Goal: Task Accomplishment & Management: Complete application form

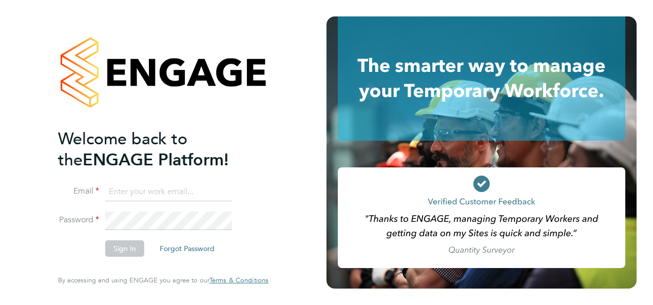
click at [185, 199] on input at bounding box center [168, 192] width 127 height 18
type input "[EMAIL_ADDRESS][DOMAIN_NAME]"
click at [125, 243] on button "Sign In" at bounding box center [124, 248] width 39 height 16
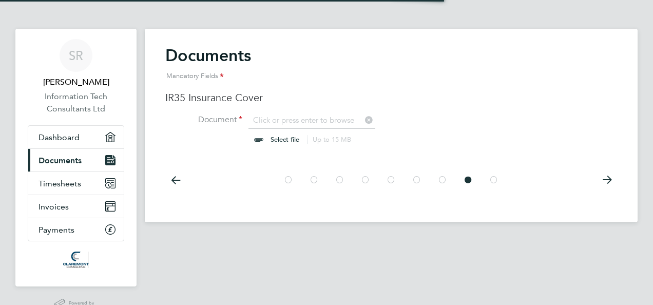
scroll to position [13, 127]
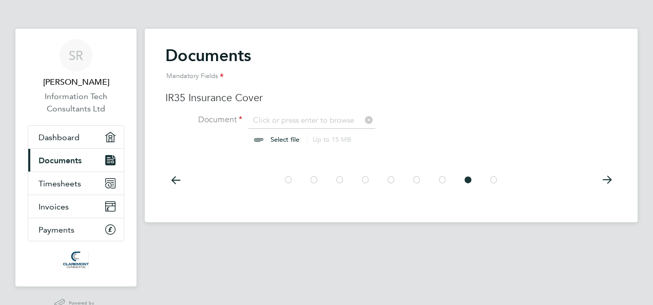
click at [284, 139] on input "file" at bounding box center [294, 130] width 161 height 31
click at [275, 137] on input "file" at bounding box center [294, 130] width 161 height 31
type input "C:\fakepath\DC546 - Policy Schedule and Statement of Fact.pdf"
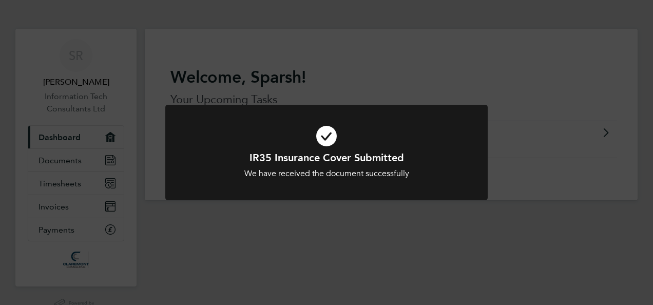
click at [373, 256] on div "IR35 Insurance Cover Submitted We have received the document successfully Cance…" at bounding box center [326, 152] width 653 height 305
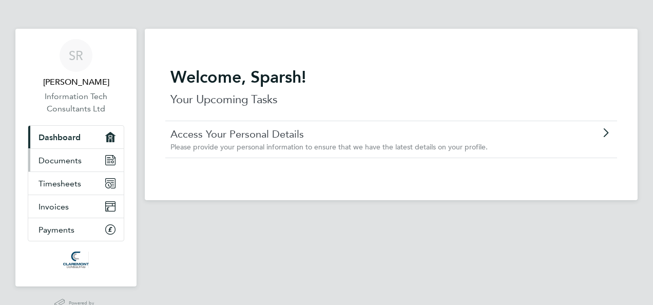
click at [68, 159] on span "Documents" at bounding box center [60, 161] width 43 height 10
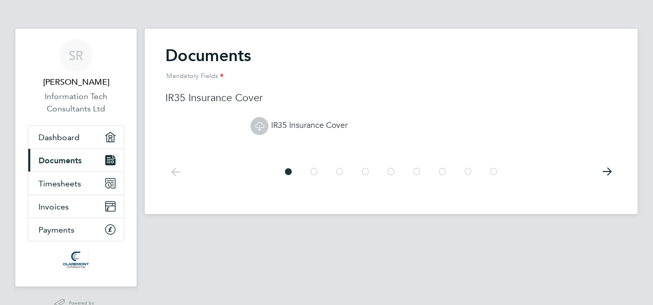
click at [319, 123] on link "IR35 Insurance Cover" at bounding box center [299, 125] width 97 height 10
click at [606, 173] on icon at bounding box center [607, 171] width 21 height 23
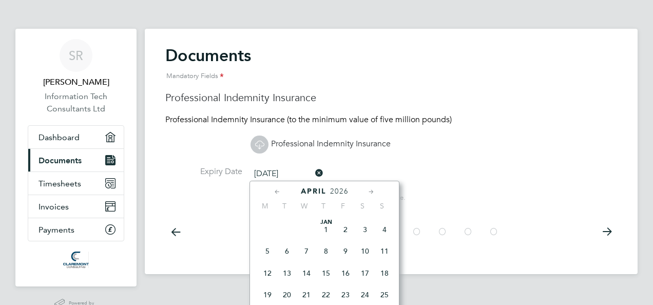
click at [309, 172] on input "[DATE]" at bounding box center [287, 173] width 73 height 15
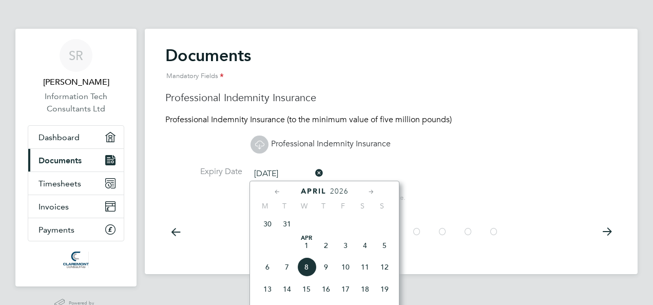
click at [313, 170] on icon at bounding box center [313, 173] width 0 height 14
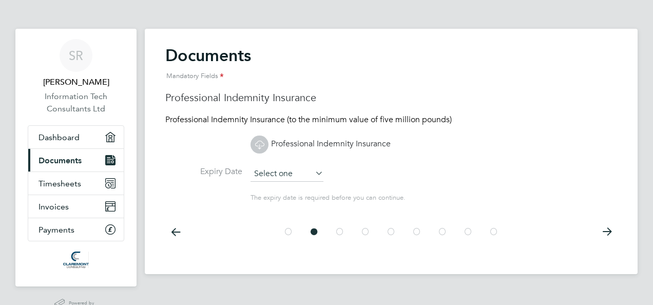
click at [282, 171] on input at bounding box center [287, 173] width 73 height 15
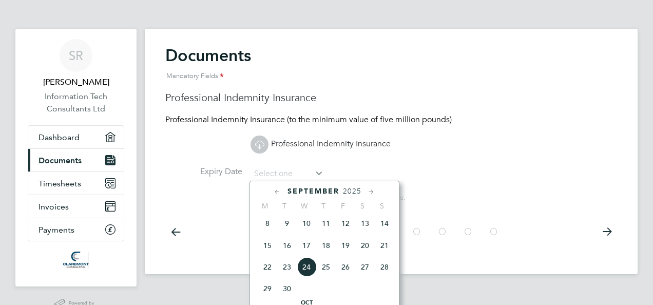
click at [286, 144] on link "Professional Indemnity Insurance" at bounding box center [321, 144] width 140 height 10
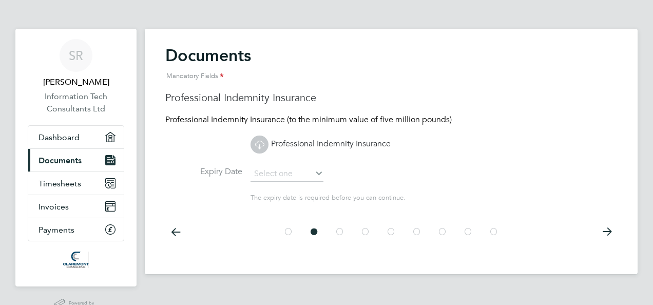
click at [325, 172] on li "Expiry Date" at bounding box center [391, 179] width 452 height 26
click at [606, 227] on icon at bounding box center [607, 231] width 21 height 23
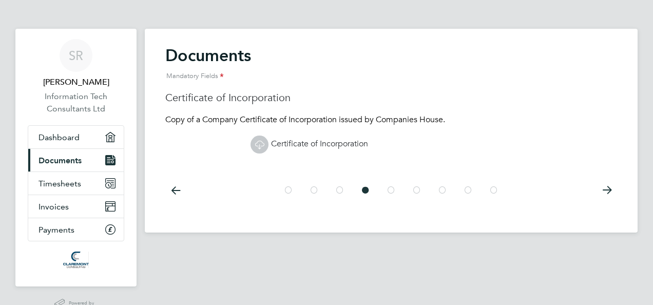
click at [610, 196] on icon at bounding box center [607, 190] width 21 height 23
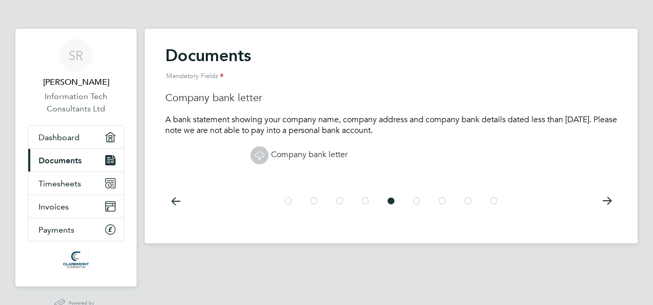
click at [610, 196] on icon at bounding box center [607, 201] width 21 height 23
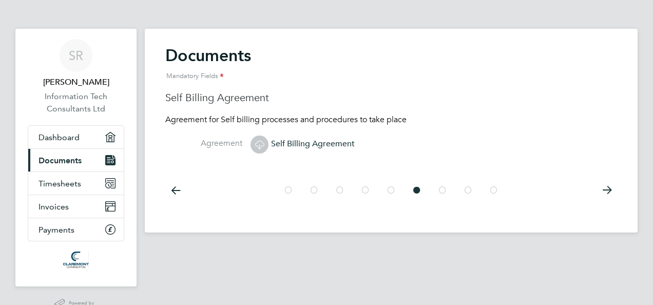
click at [610, 196] on icon at bounding box center [607, 190] width 21 height 23
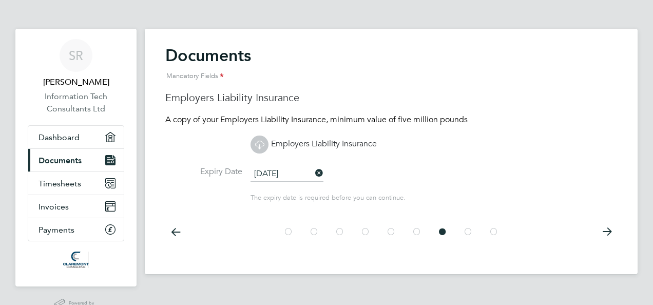
click at [610, 196] on li "The expiry date is required before you can continue." at bounding box center [391, 200] width 452 height 16
click at [173, 229] on icon at bounding box center [175, 231] width 21 height 23
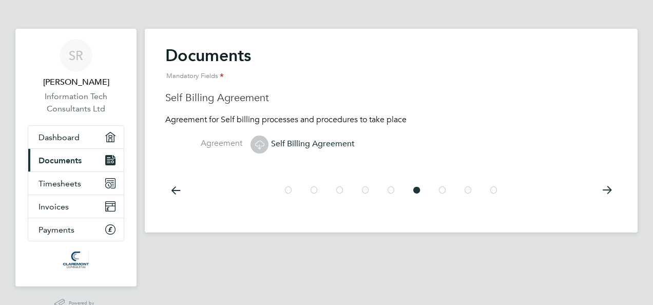
click at [173, 229] on div "Documents Mandatory Fields IR35 Insurance Cover IR35 Insurance Cover Documents …" at bounding box center [391, 131] width 493 height 204
drag, startPoint x: 173, startPoint y: 229, endPoint x: 168, endPoint y: 190, distance: 39.3
click at [168, 190] on icon at bounding box center [175, 190] width 21 height 23
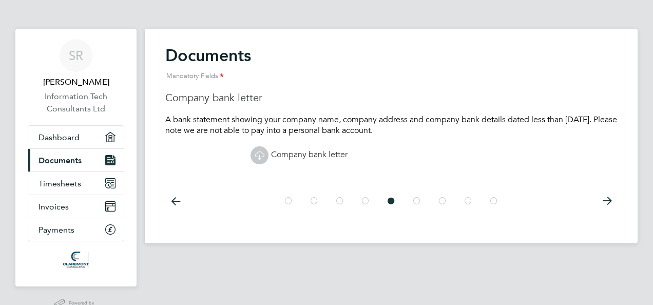
click at [172, 201] on icon at bounding box center [175, 201] width 21 height 23
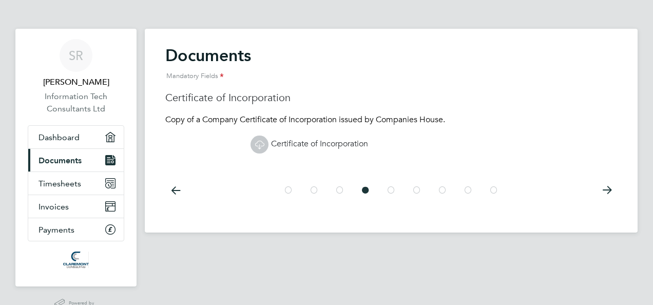
click at [177, 194] on icon at bounding box center [175, 190] width 21 height 23
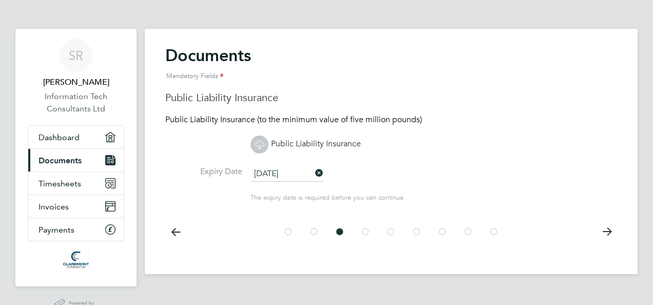
click at [173, 229] on icon at bounding box center [175, 231] width 21 height 23
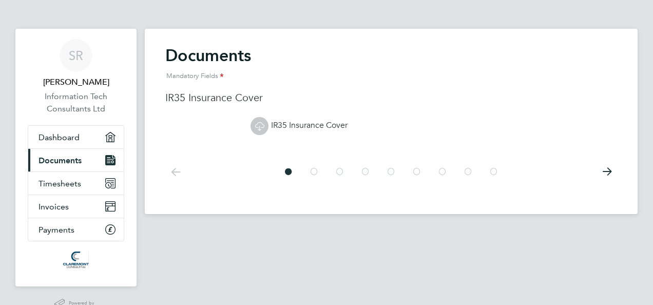
click at [610, 174] on icon at bounding box center [607, 171] width 21 height 23
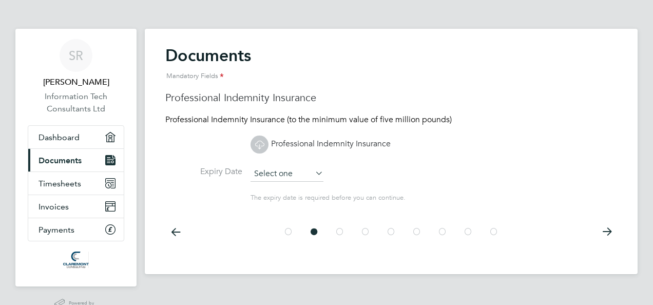
click at [296, 177] on input at bounding box center [287, 173] width 73 height 15
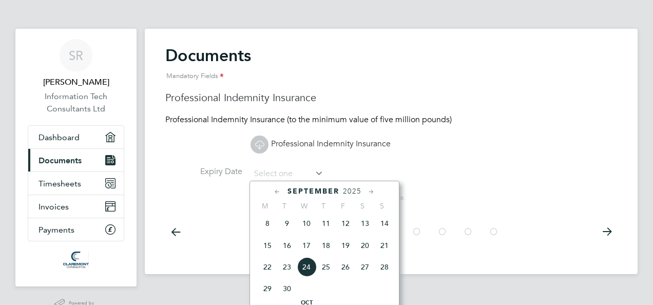
click at [372, 190] on icon at bounding box center [372, 191] width 10 height 11
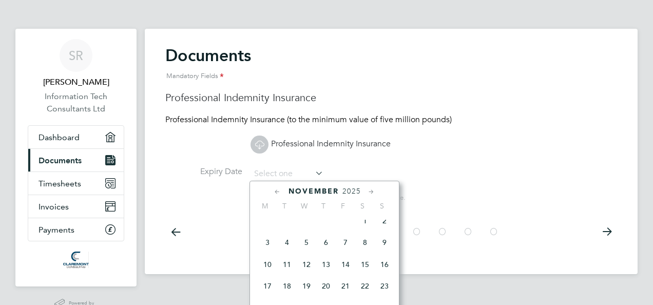
click at [372, 190] on icon at bounding box center [372, 191] width 10 height 11
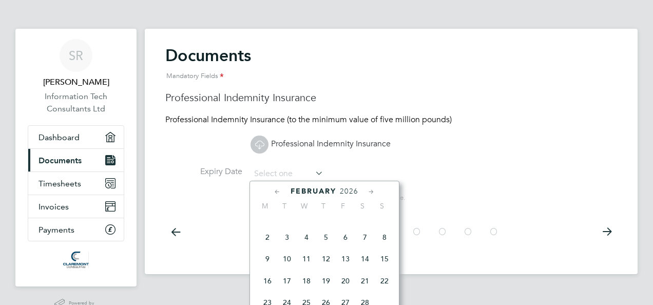
click at [372, 190] on icon at bounding box center [372, 191] width 10 height 11
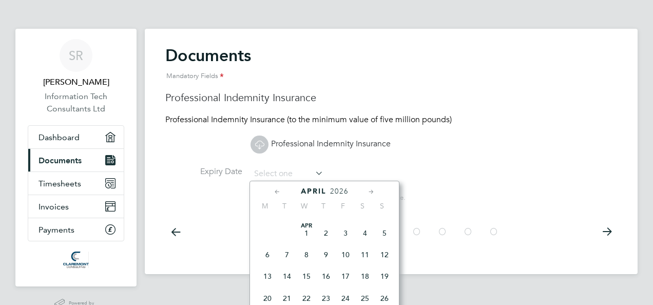
click at [306, 265] on span "8" at bounding box center [307, 255] width 20 height 20
type input "[DATE]"
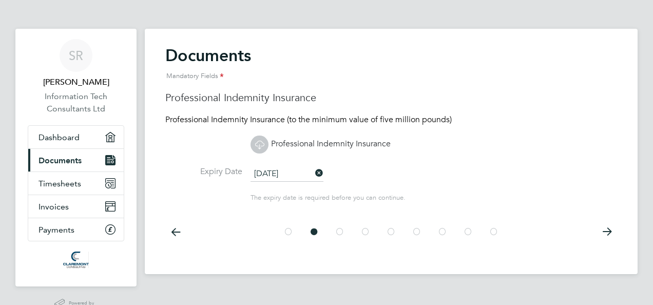
click at [171, 227] on icon at bounding box center [175, 231] width 21 height 23
